Goal: Task Accomplishment & Management: Manage account settings

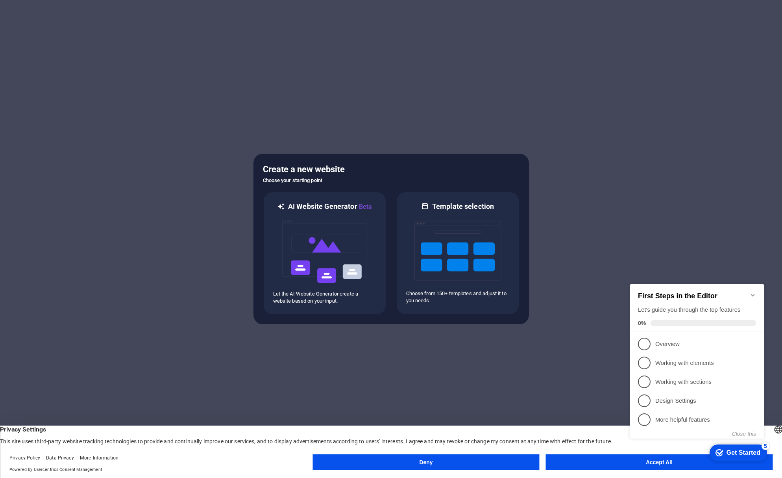
click at [605, 458] on button "Accept All" at bounding box center [659, 462] width 227 height 16
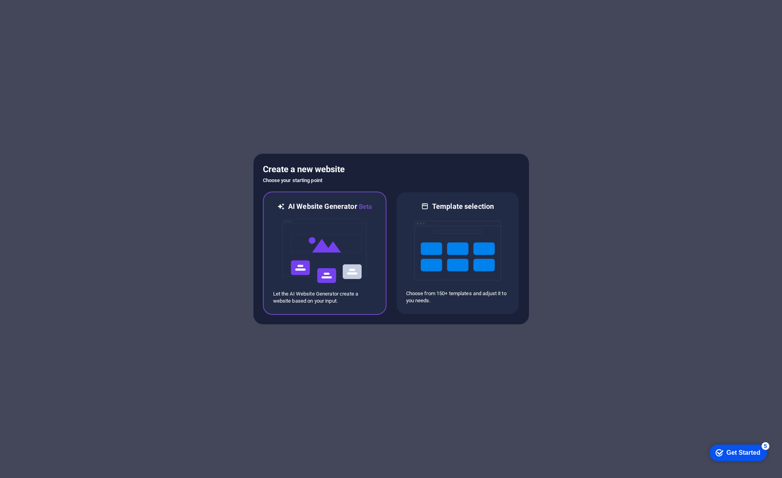
click at [331, 248] on img at bounding box center [324, 250] width 87 height 79
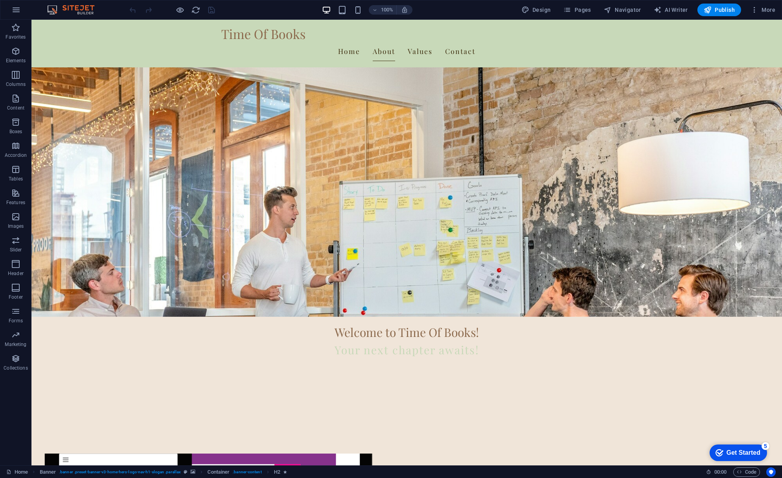
scroll to position [434, 0]
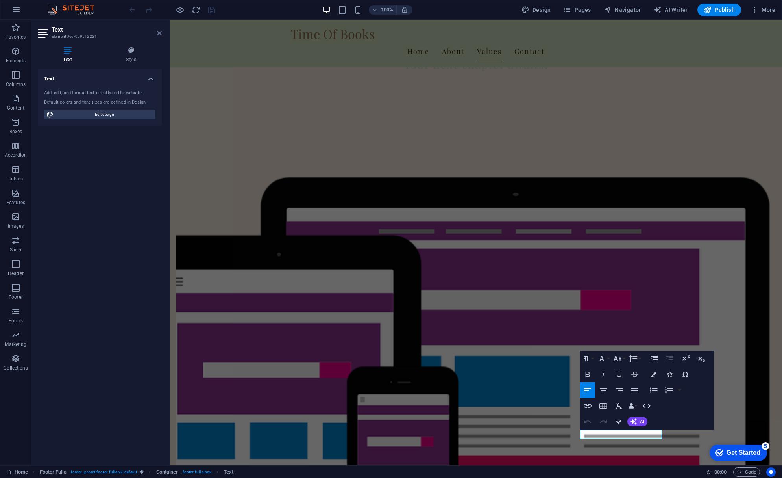
click at [161, 35] on icon at bounding box center [159, 33] width 5 height 6
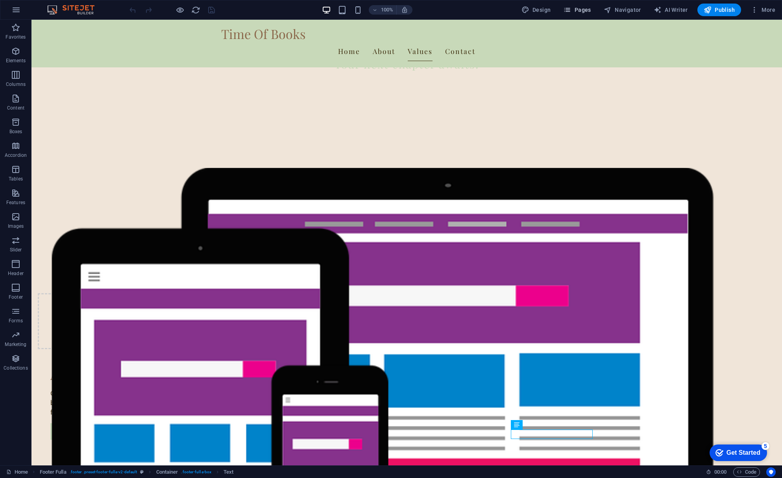
click at [575, 11] on span "Pages" at bounding box center [577, 10] width 28 height 8
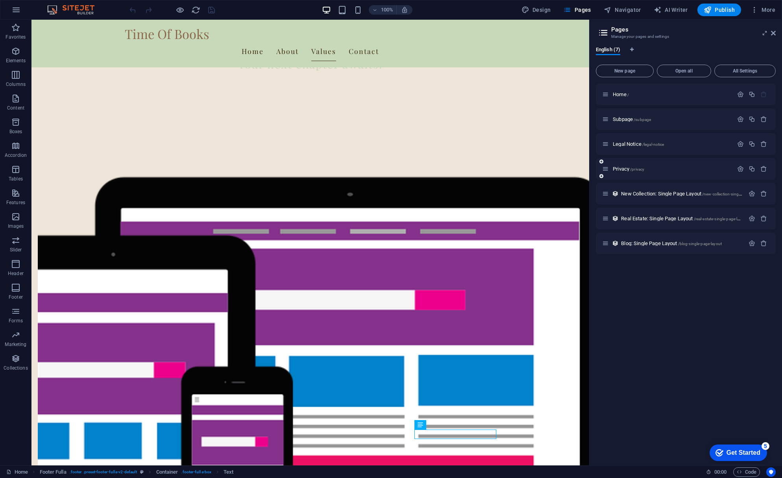
click at [678, 171] on div "Privacy /privacy" at bounding box center [667, 168] width 131 height 9
click at [658, 170] on p "Privacy /privacy" at bounding box center [672, 168] width 118 height 5
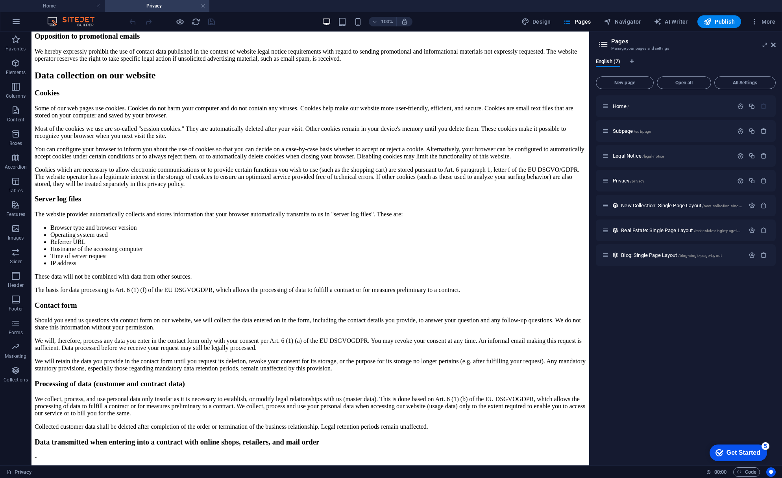
scroll to position [272, 0]
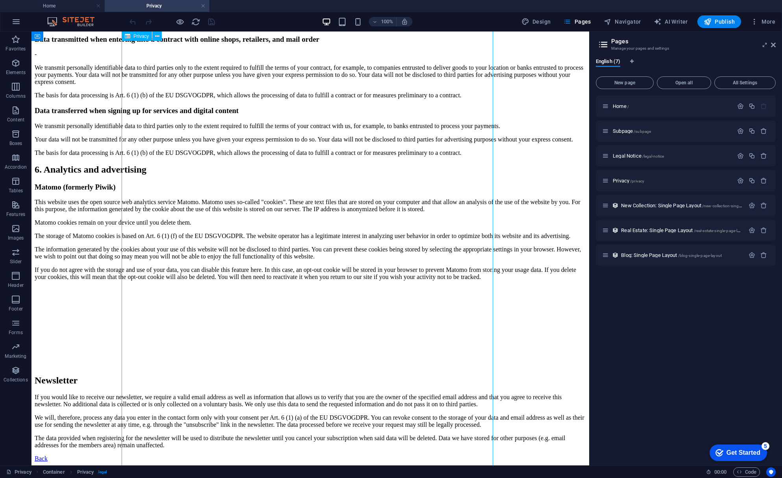
scroll to position [1242, 0]
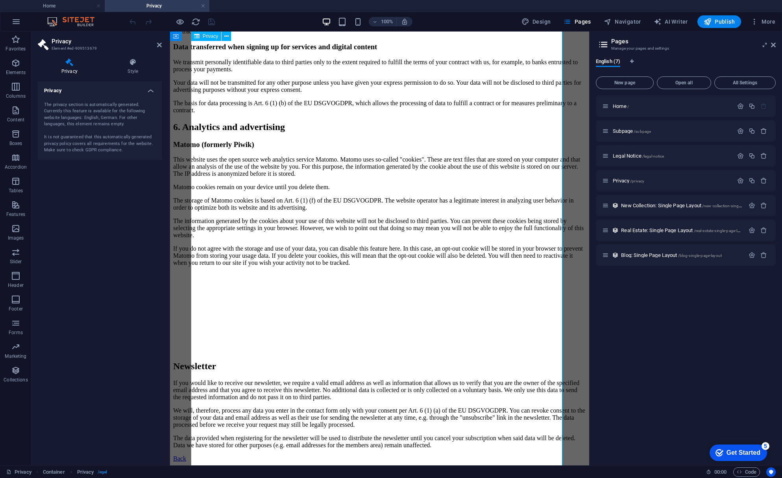
click at [128, 117] on div "The privacy section is automatically generated. Currently this feature is avail…" at bounding box center [99, 128] width 111 height 52
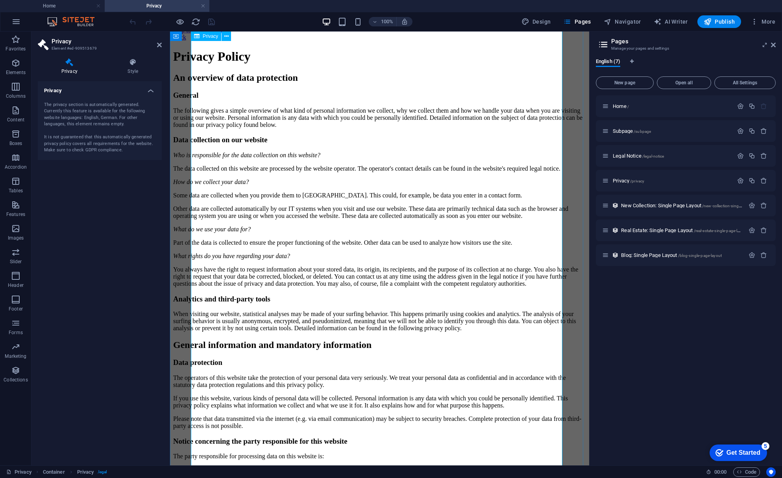
scroll to position [0, 0]
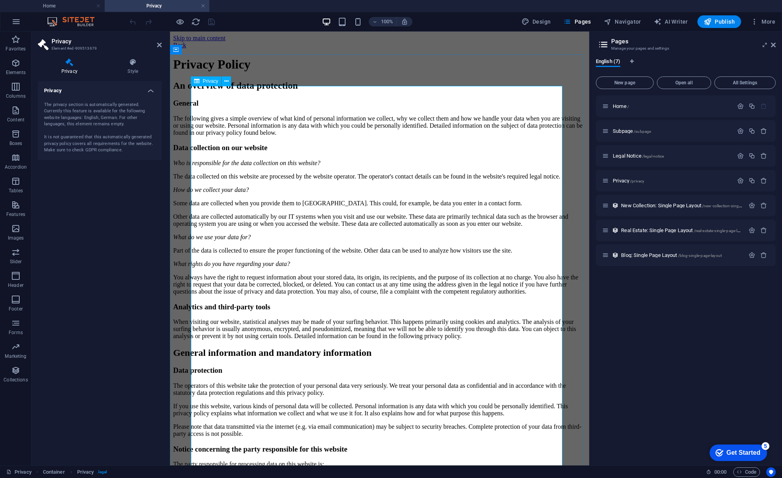
click at [225, 83] on icon at bounding box center [226, 81] width 4 height 8
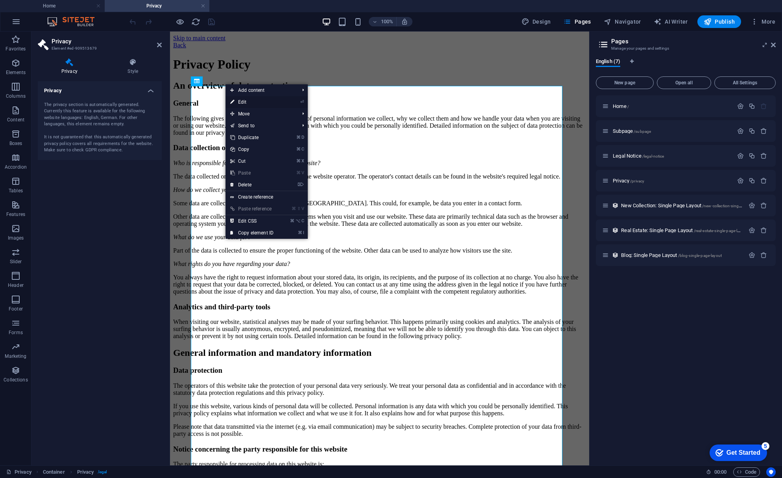
click at [260, 100] on link "⏎ Edit" at bounding box center [252, 102] width 53 height 12
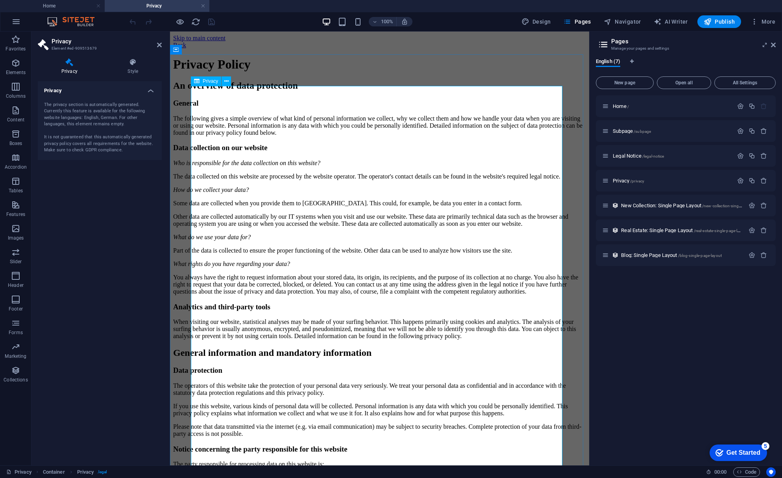
click at [224, 79] on icon at bounding box center [226, 81] width 4 height 8
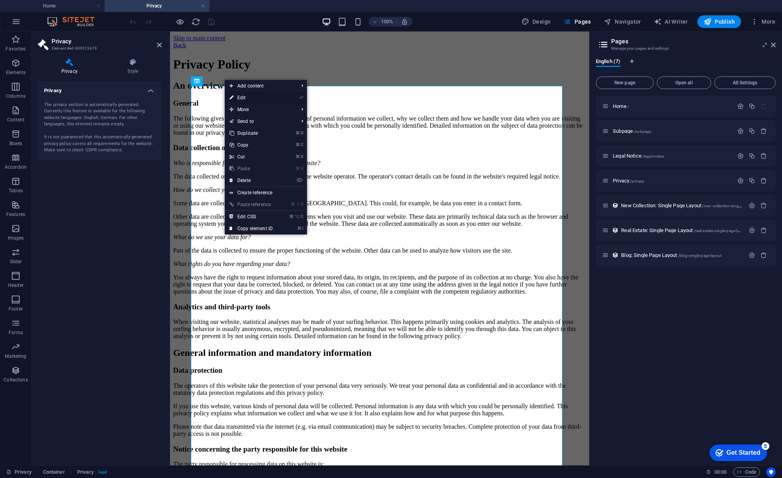
click at [287, 98] on li "⏎ Edit" at bounding box center [266, 98] width 82 height 12
click at [277, 95] on link "⏎ Edit" at bounding box center [251, 98] width 53 height 12
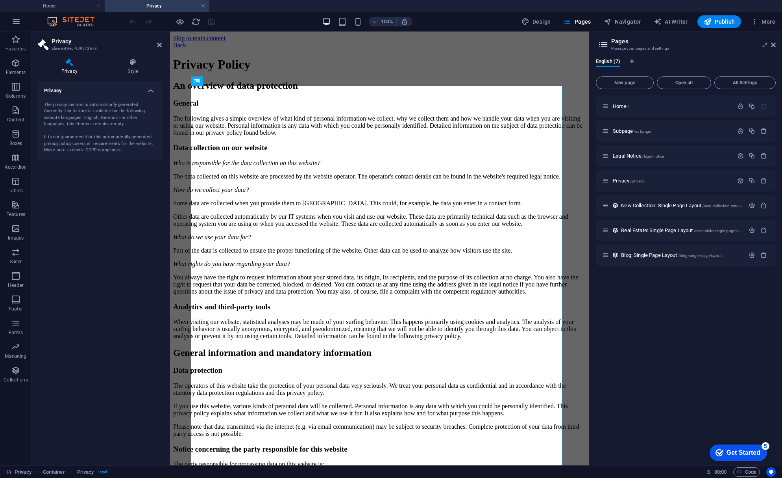
click at [162, 44] on aside "Privacy Element #ed-909513679 Privacy Style Privacy The privacy section is auto…" at bounding box center [100, 247] width 139 height 433
click at [160, 44] on icon at bounding box center [159, 45] width 5 height 6
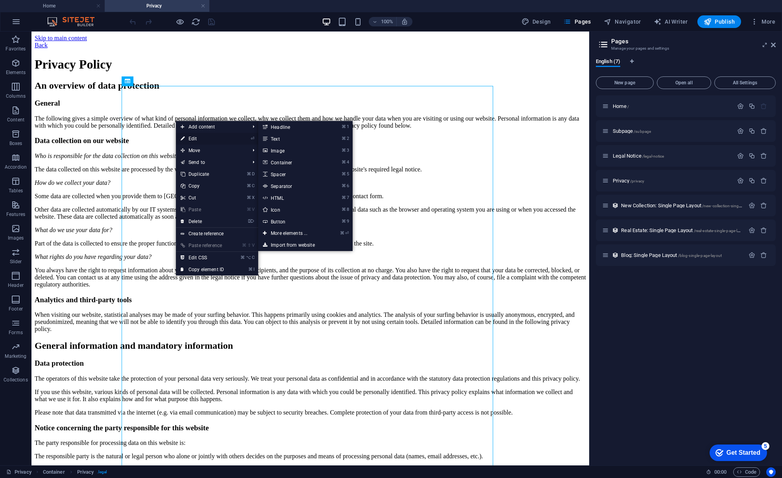
click at [199, 140] on link "⏎ Edit" at bounding box center [202, 139] width 53 height 12
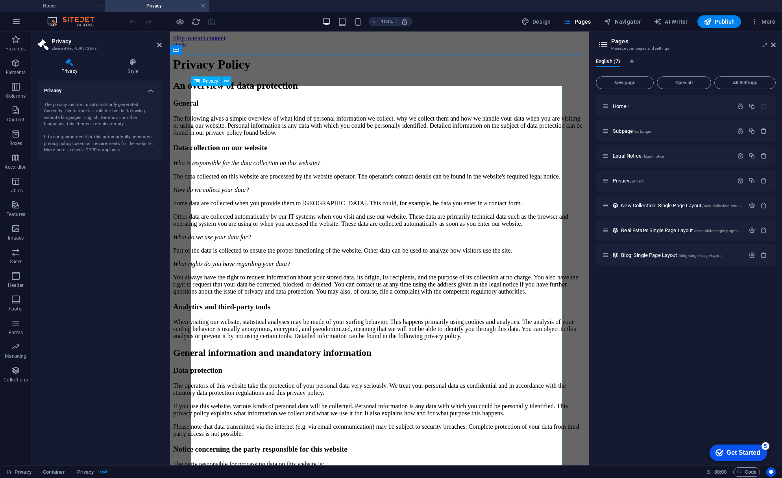
click at [661, 178] on p "Privacy /privacy" at bounding box center [672, 180] width 118 height 5
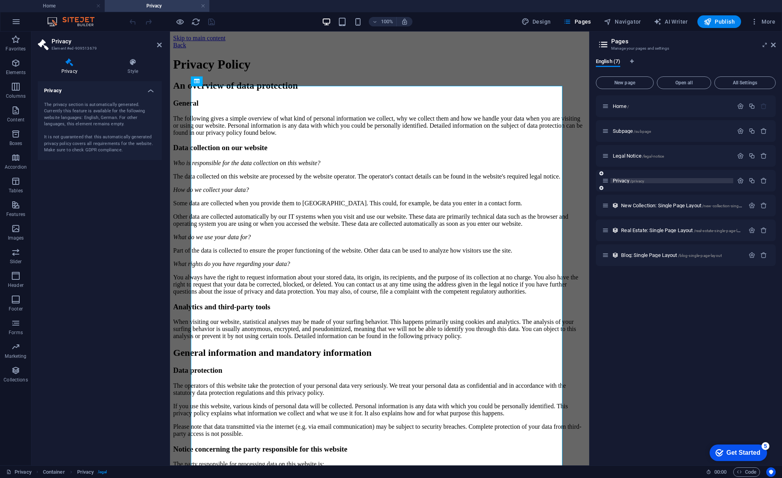
click at [658, 179] on p "Privacy /privacy" at bounding box center [672, 180] width 118 height 5
click at [106, 120] on div "The privacy section is automatically generated. Currently this feature is avail…" at bounding box center [99, 128] width 111 height 52
drag, startPoint x: 160, startPoint y: 47, endPoint x: 128, endPoint y: 15, distance: 44.5
click at [160, 47] on icon at bounding box center [159, 45] width 5 height 6
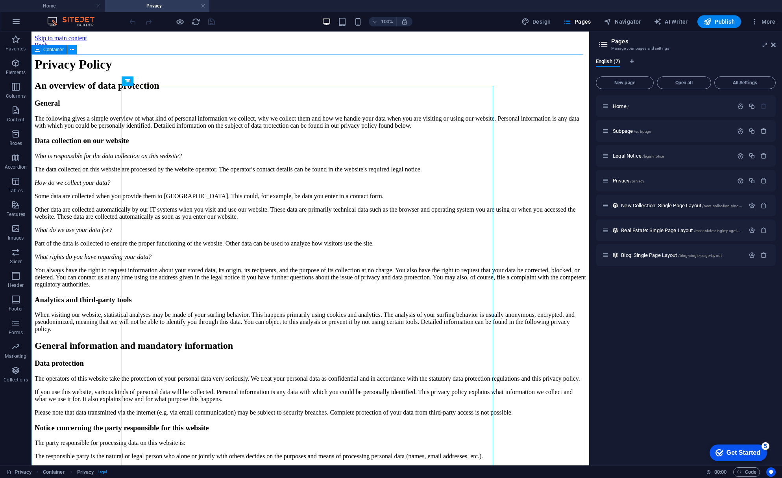
click at [72, 50] on icon at bounding box center [72, 50] width 4 height 8
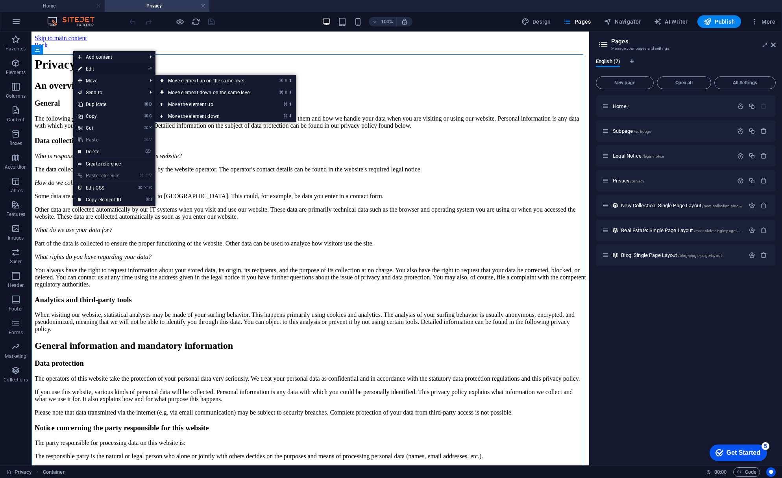
click at [102, 74] on link "⏎ Edit" at bounding box center [99, 69] width 53 height 12
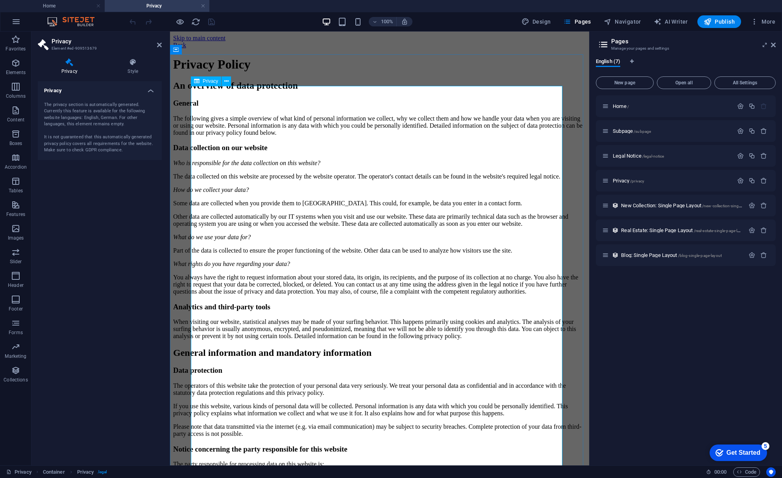
click at [148, 103] on div "The privacy section is automatically generated. Currently this feature is avail…" at bounding box center [99, 128] width 111 height 52
click at [150, 93] on h4 "Privacy" at bounding box center [100, 88] width 124 height 14
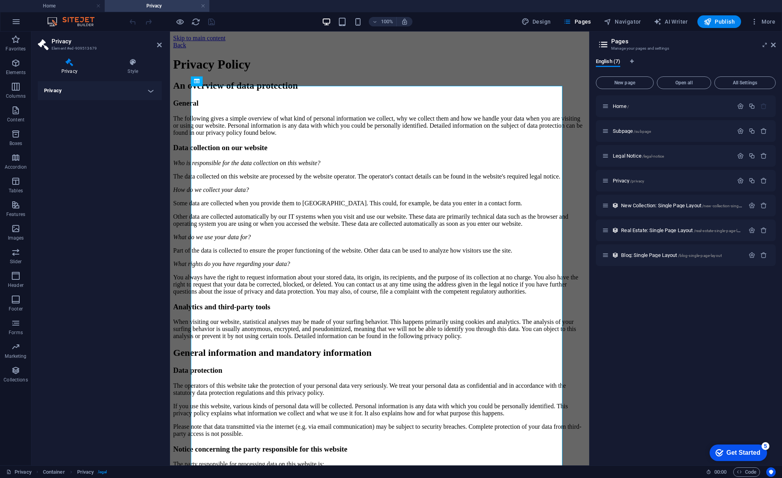
click at [150, 93] on h4 "Privacy" at bounding box center [100, 90] width 124 height 19
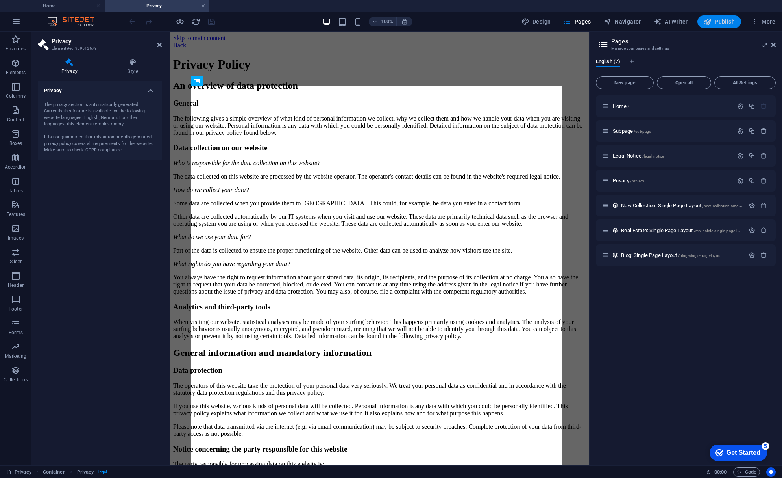
click at [718, 20] on span "Publish" at bounding box center [719, 22] width 31 height 8
